Goal: Task Accomplishment & Management: Manage account settings

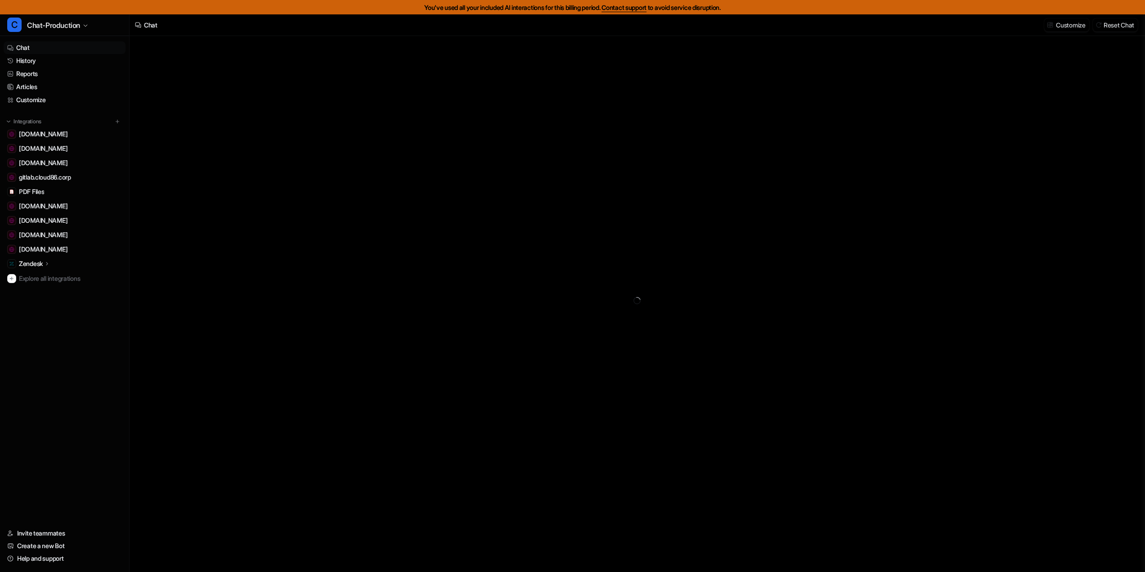
type textarea "**********"
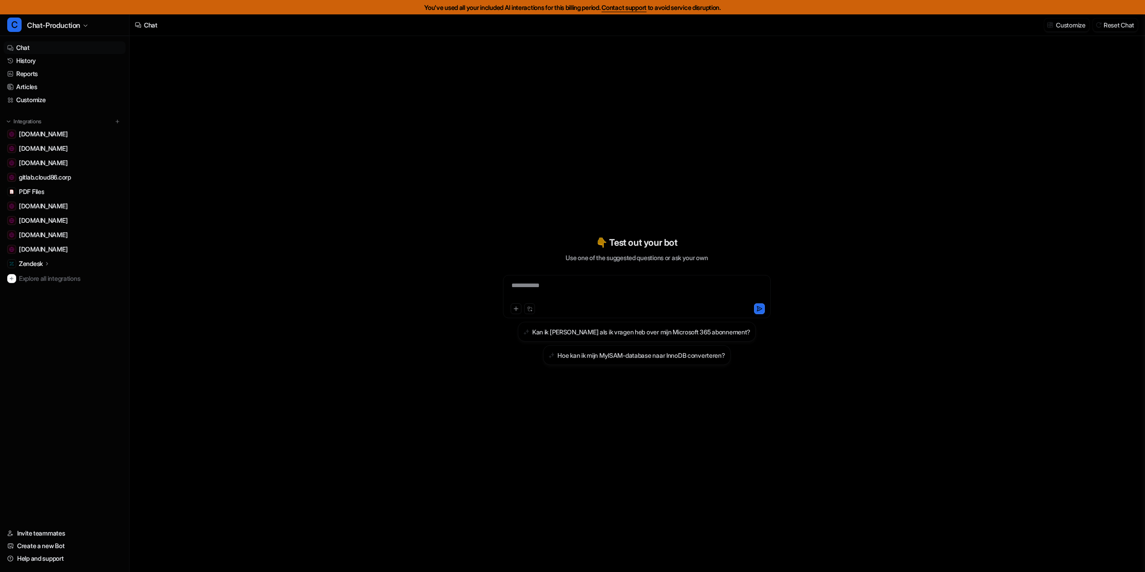
click at [812, 144] on div "**********" at bounding box center [637, 311] width 1015 height 550
click at [22, 64] on link "History" at bounding box center [65, 60] width 122 height 13
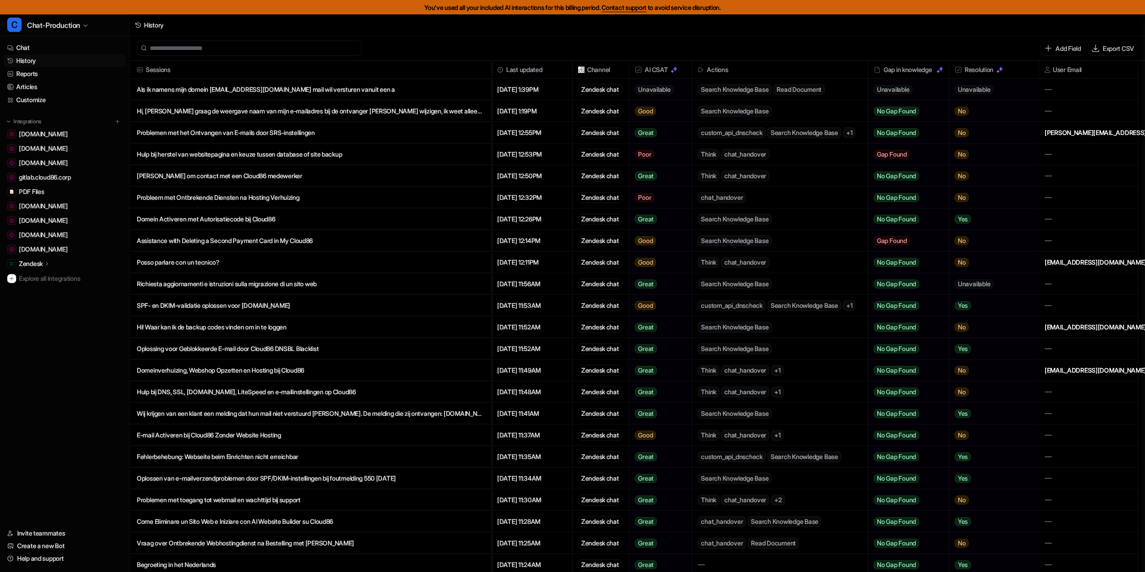
click at [289, 88] on p "Als ik namens mijn domein [EMAIL_ADDRESS][DOMAIN_NAME] mail wil versturen vanui…" at bounding box center [310, 90] width 347 height 22
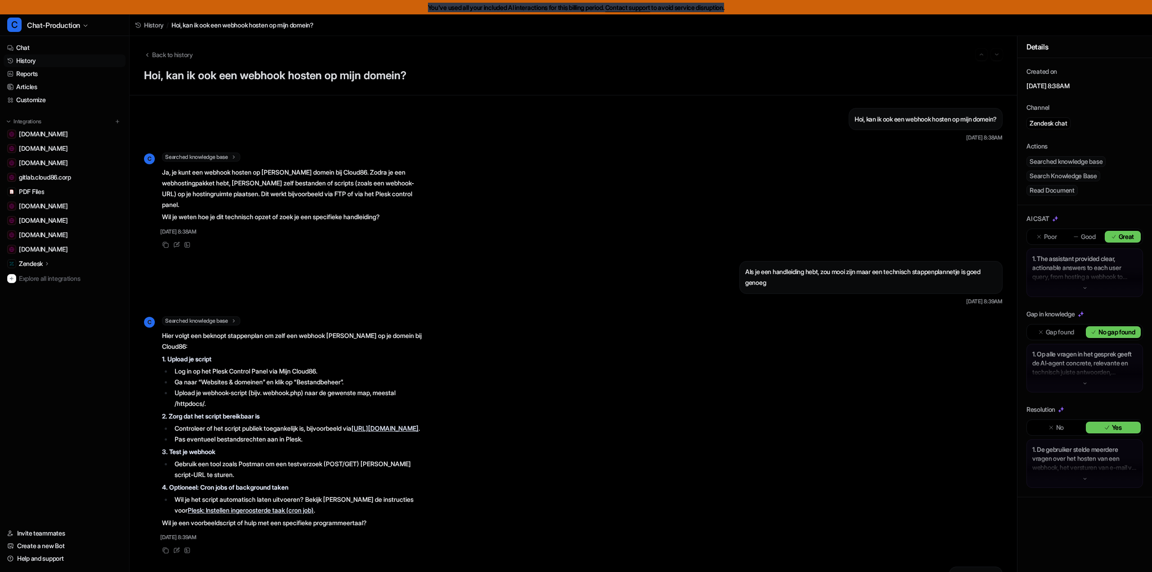
drag, startPoint x: 410, startPoint y: 10, endPoint x: 633, endPoint y: 80, distance: 233.4
click at [834, 11] on div "You've used all your included AI interactions for this billing period. Contact …" at bounding box center [576, 7] width 1152 height 14
click at [50, 562] on link "Help and support" at bounding box center [65, 558] width 122 height 13
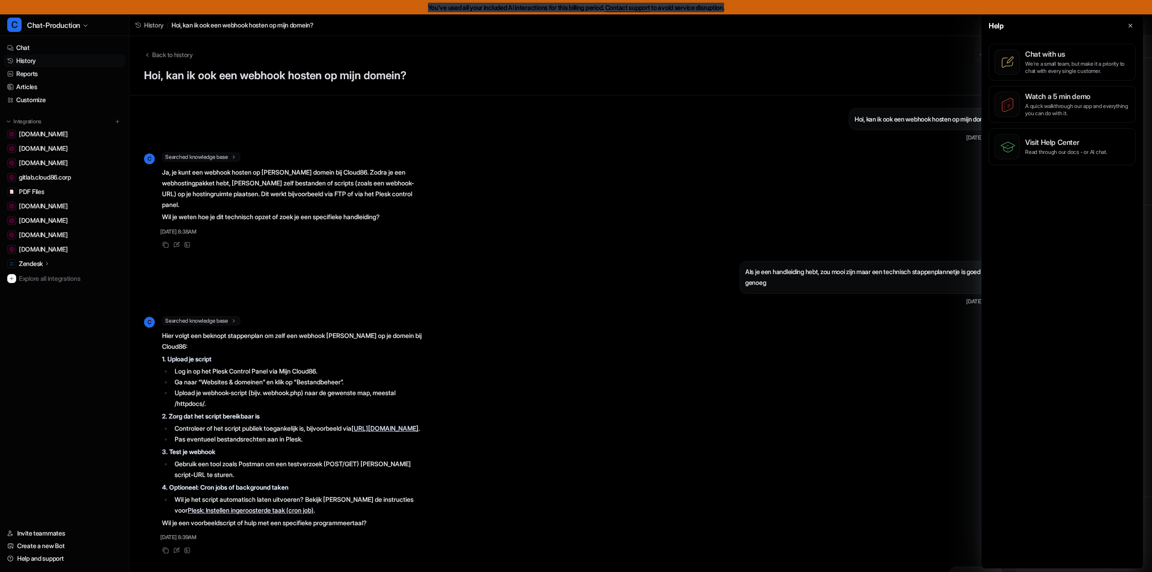
click at [1131, 23] on icon at bounding box center [1130, 26] width 6 height 6
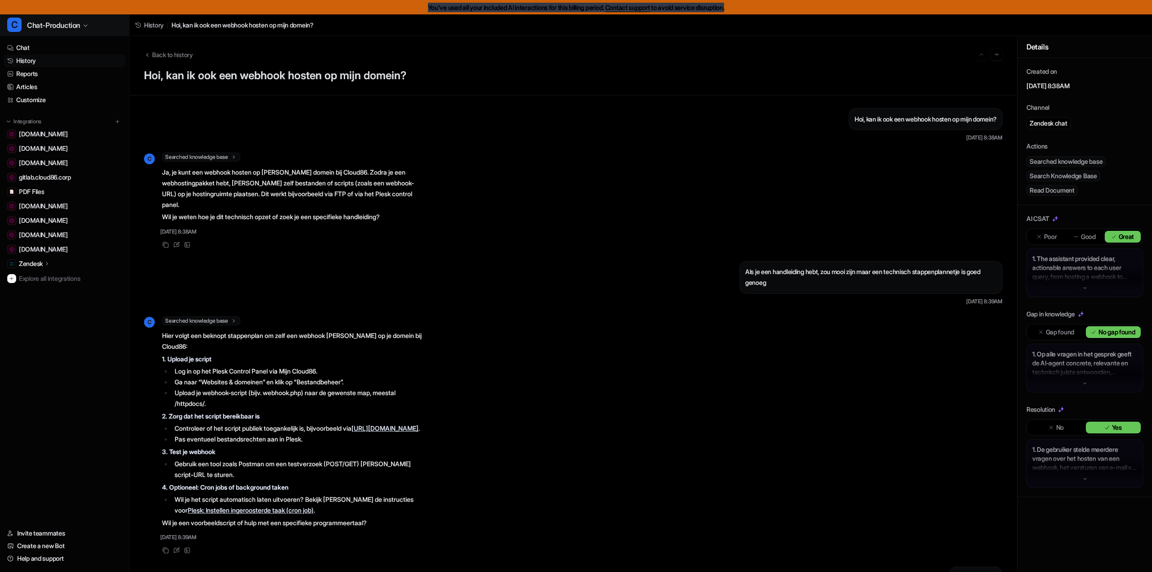
click at [50, 25] on span "Chat-Production" at bounding box center [53, 25] width 53 height 13
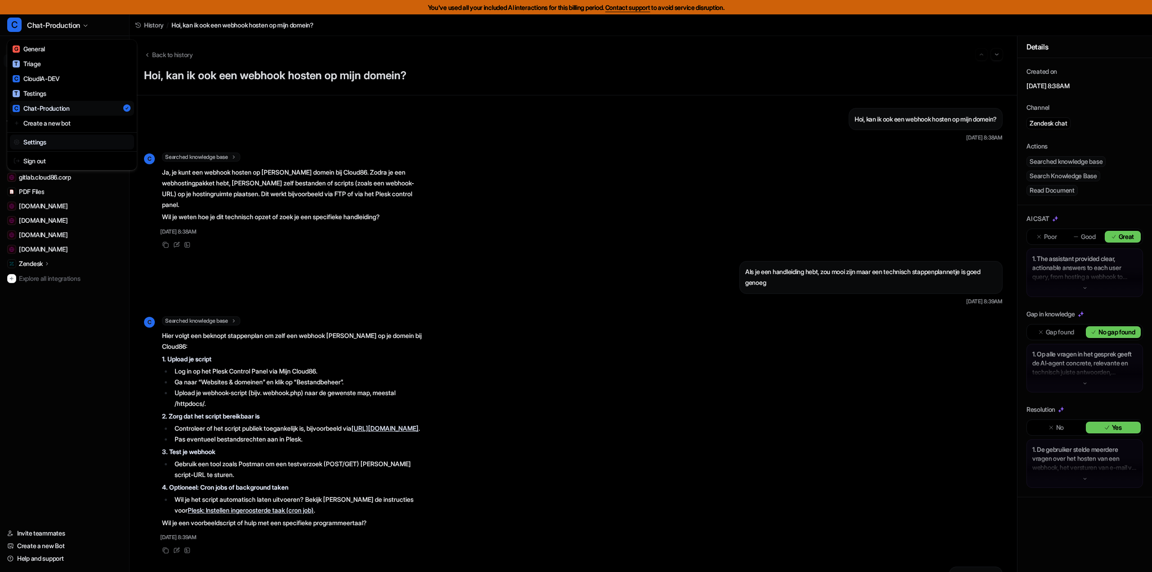
click at [46, 135] on link "Settings" at bounding box center [72, 142] width 124 height 15
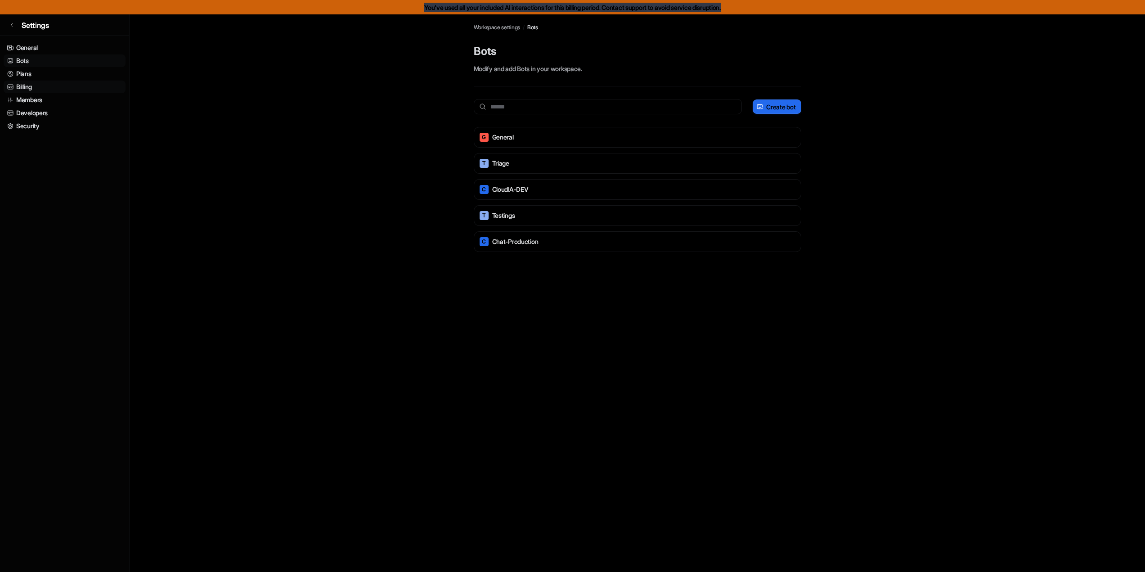
click at [29, 86] on link "Billing" at bounding box center [65, 87] width 122 height 13
